Goal: Task Accomplishment & Management: Manage account settings

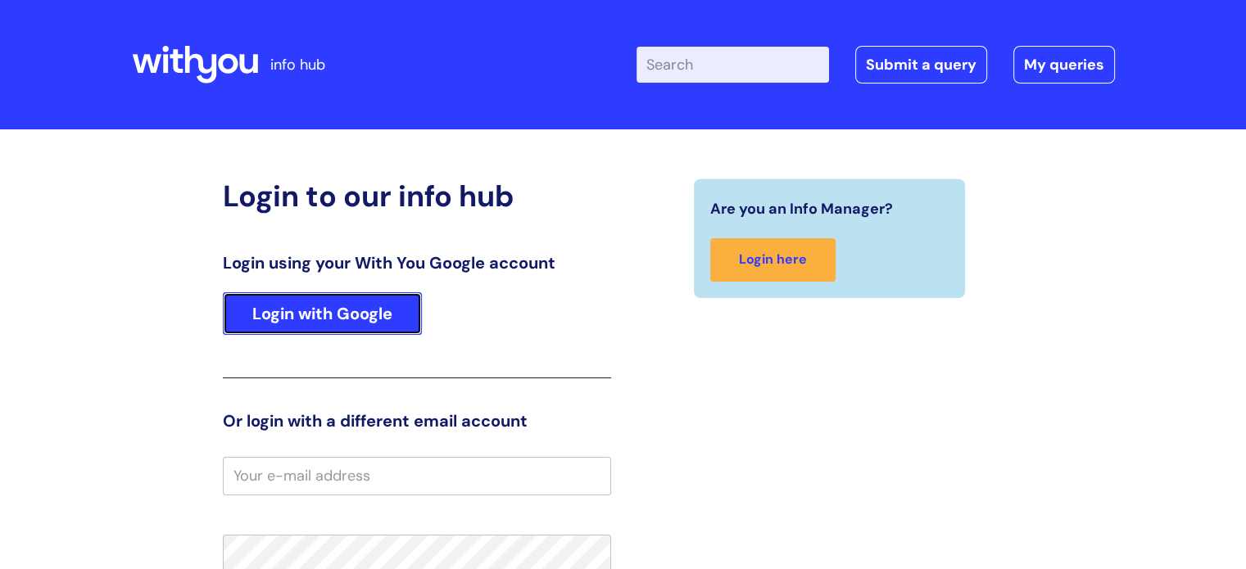
click at [318, 314] on link "Login with Google" at bounding box center [322, 313] width 199 height 43
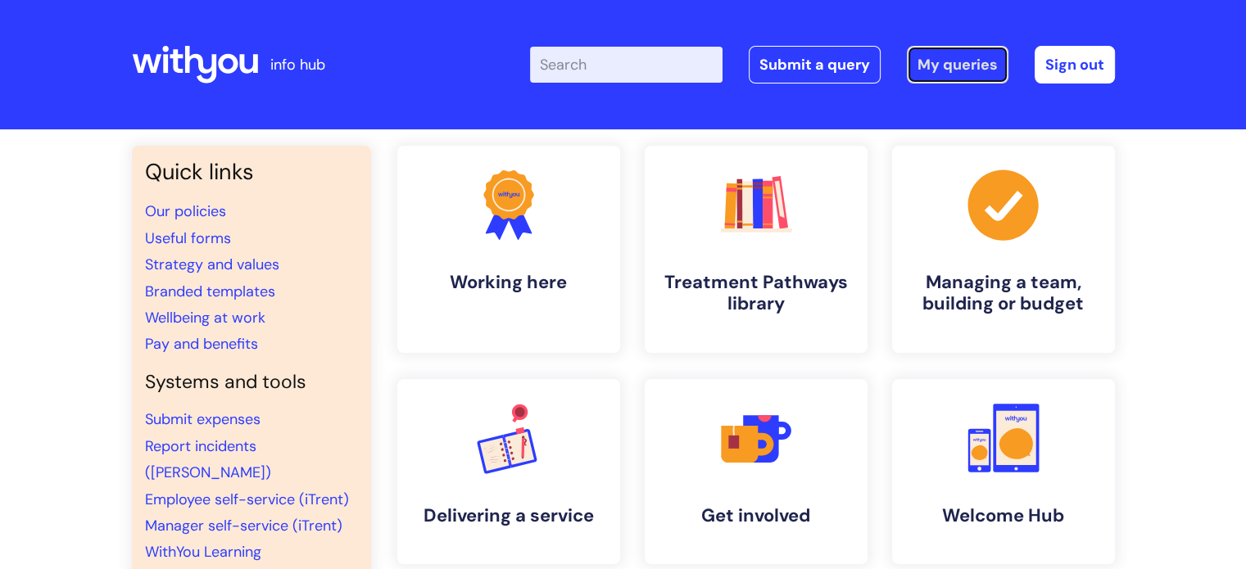
click at [930, 66] on link "My queries" at bounding box center [958, 65] width 102 height 38
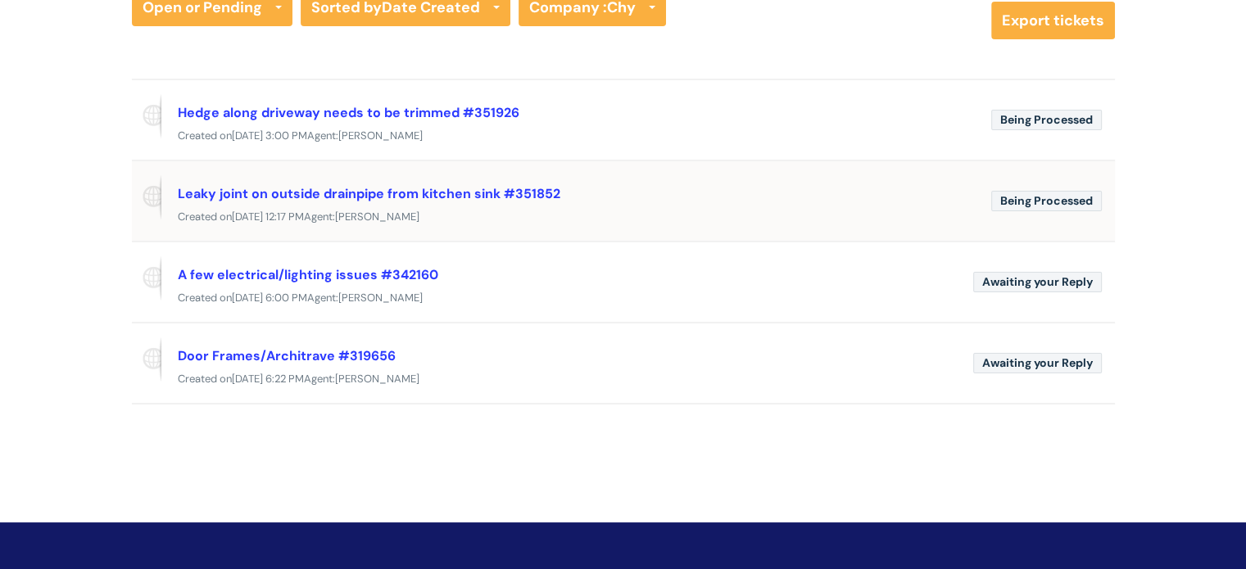
scroll to position [164, 0]
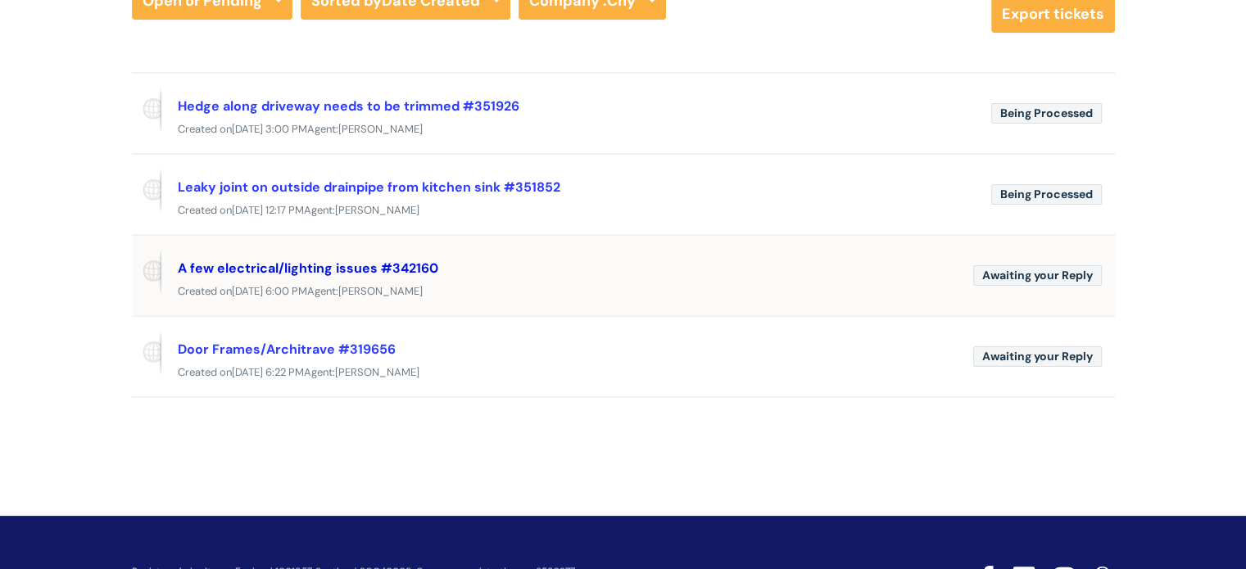
click at [280, 260] on link "A few electrical/lighting issues #342160" at bounding box center [308, 268] width 260 height 17
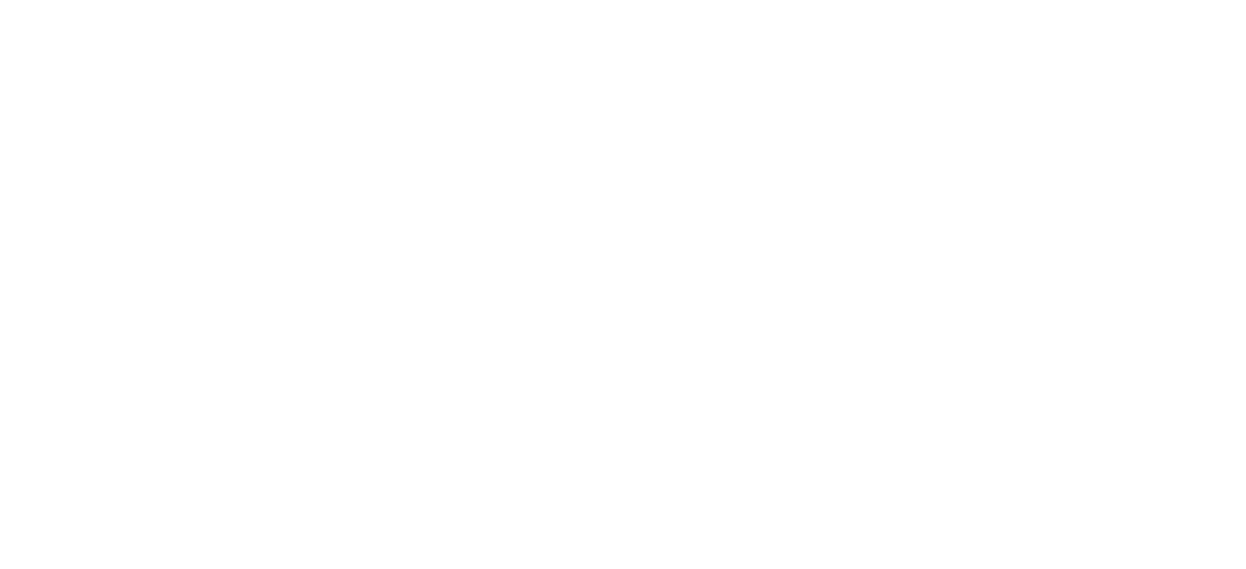
select select "Facilities Support"
select select "Truro Chy"
select select "Electrical and Lighting"
